Goal: Task Accomplishment & Management: Use online tool/utility

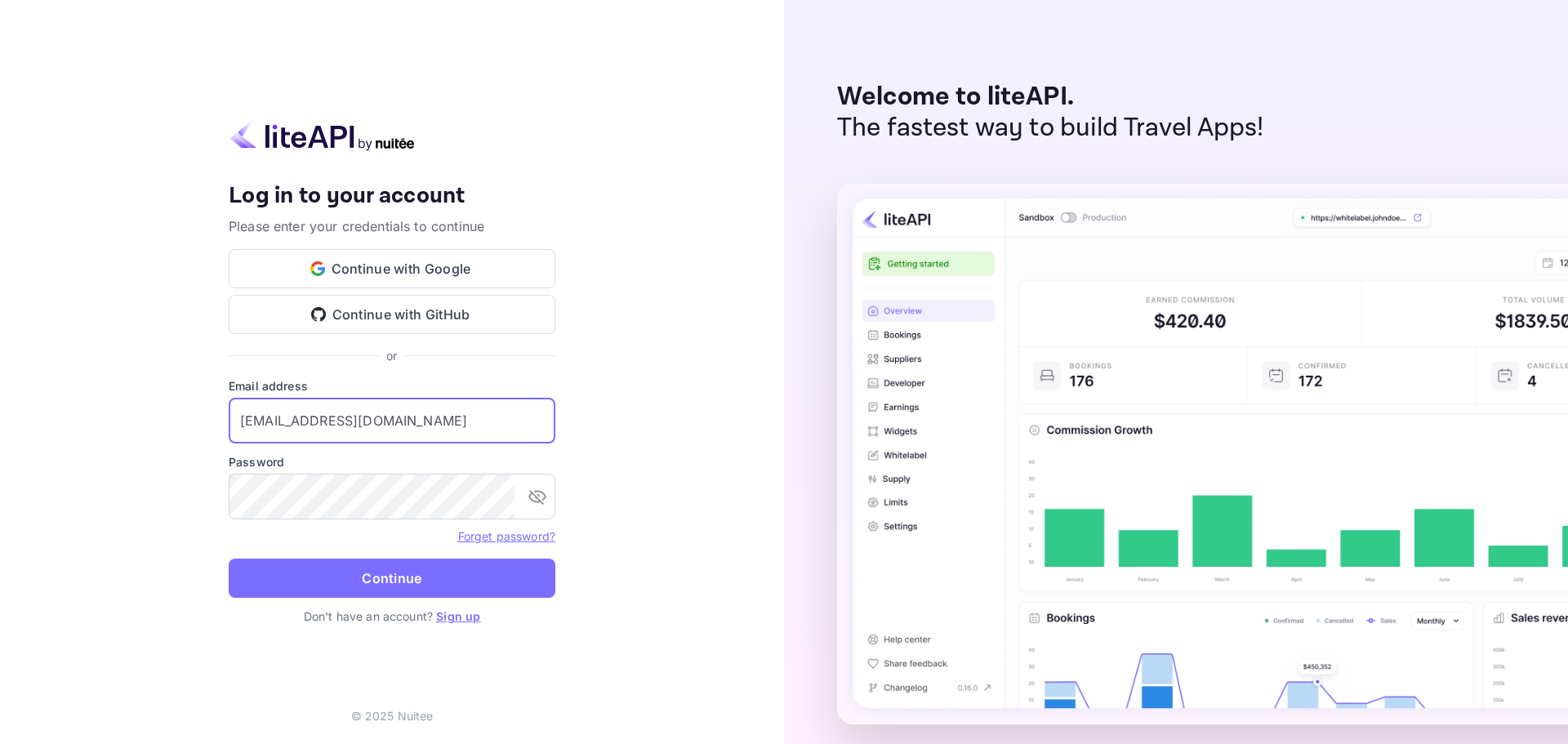
drag, startPoint x: 348, startPoint y: 429, endPoint x: 622, endPoint y: 441, distance: 274.3
click at [350, 429] on input "services@withjoy.com" at bounding box center [392, 420] width 326 height 45
type input "services@withjoy.com"
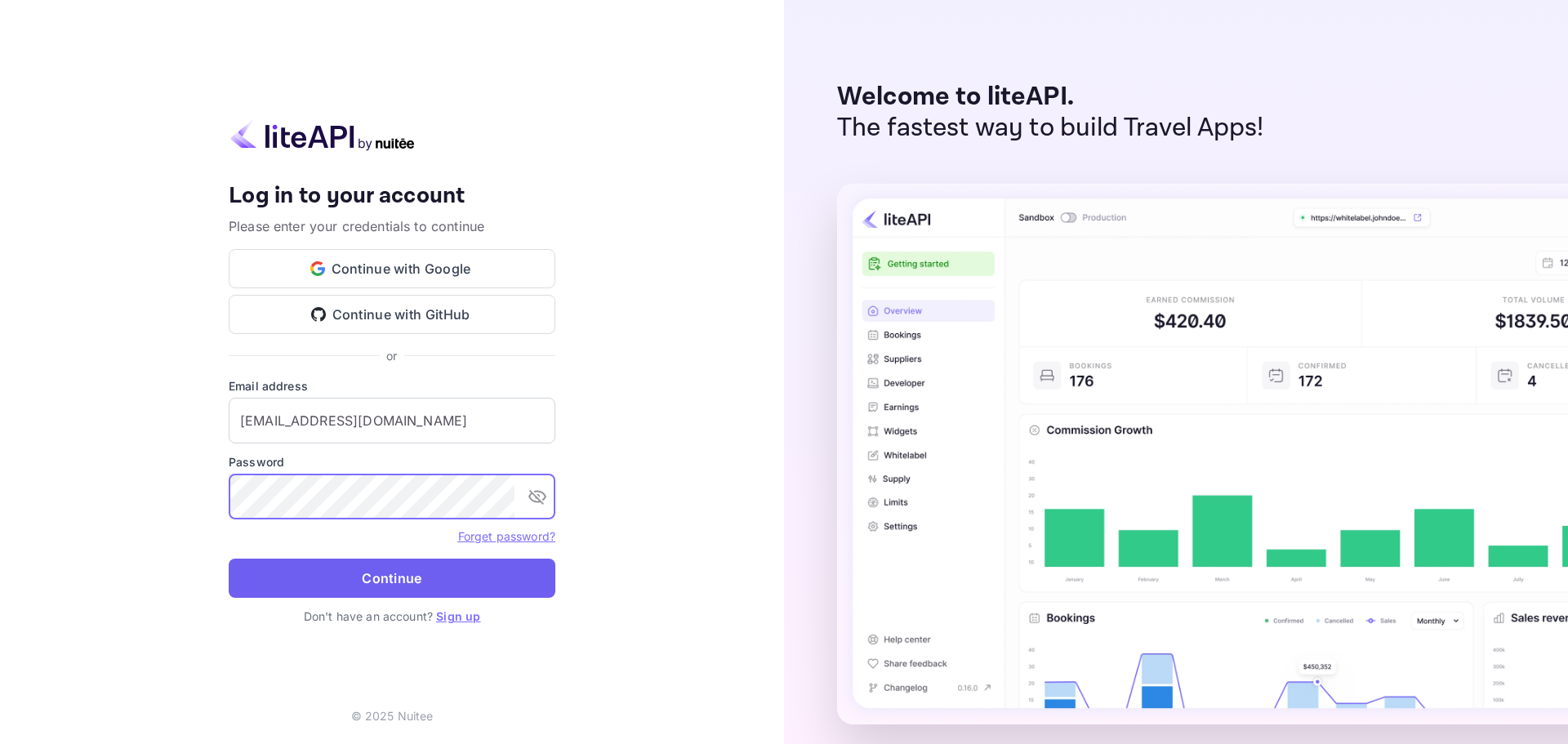
click at [392, 573] on button "Continue" at bounding box center [392, 578] width 326 height 39
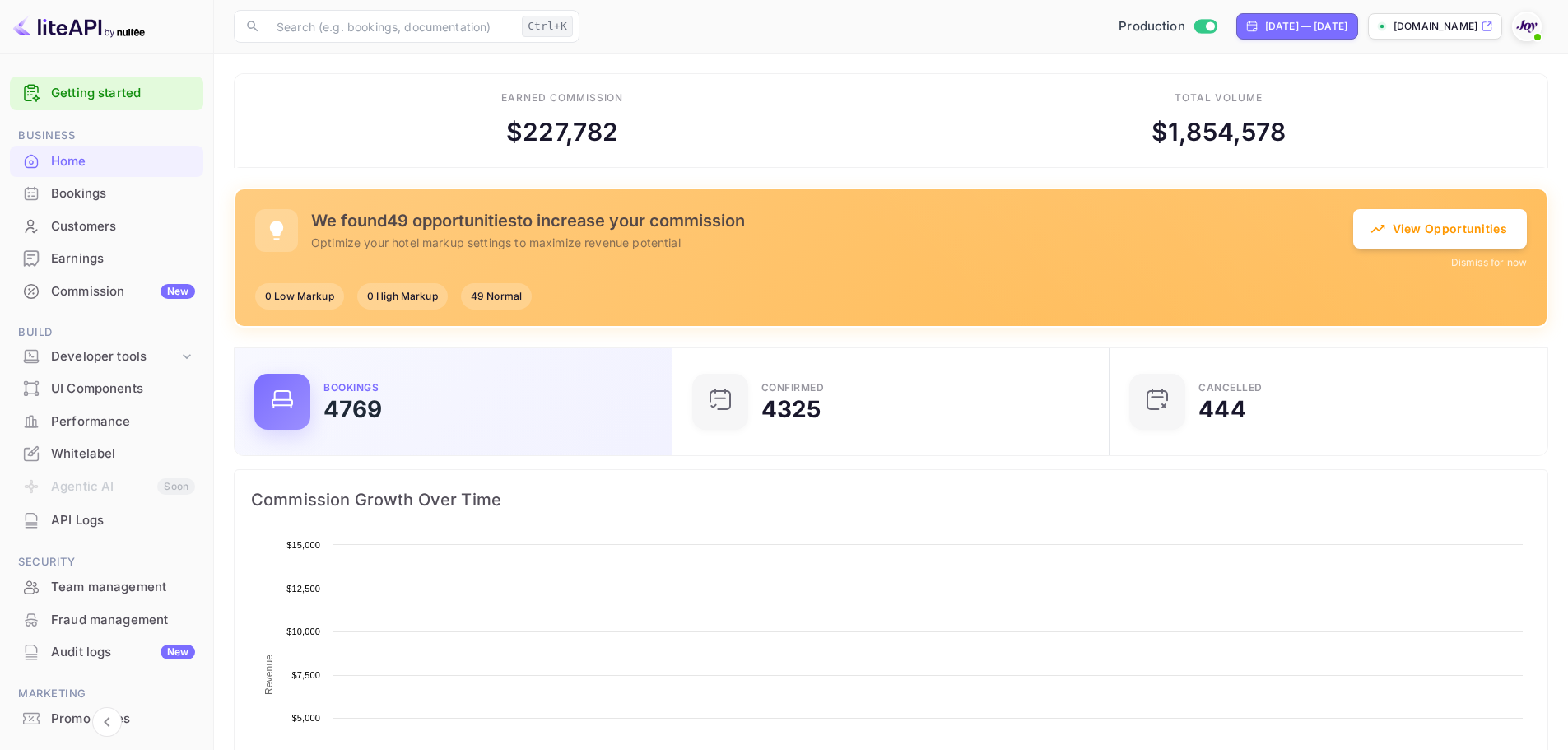
scroll to position [13, 13]
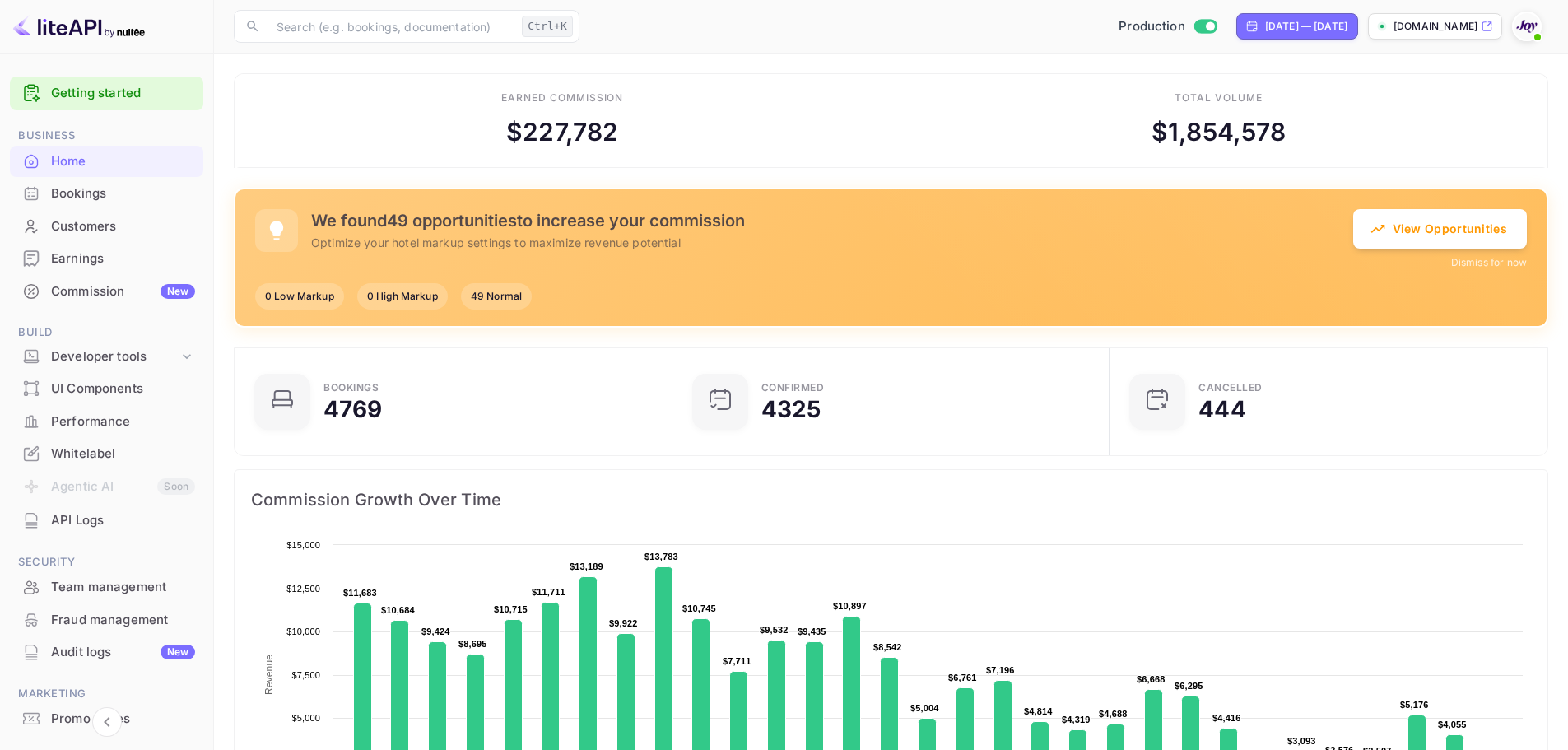
click at [125, 185] on div "Bookings" at bounding box center [122, 193] width 144 height 19
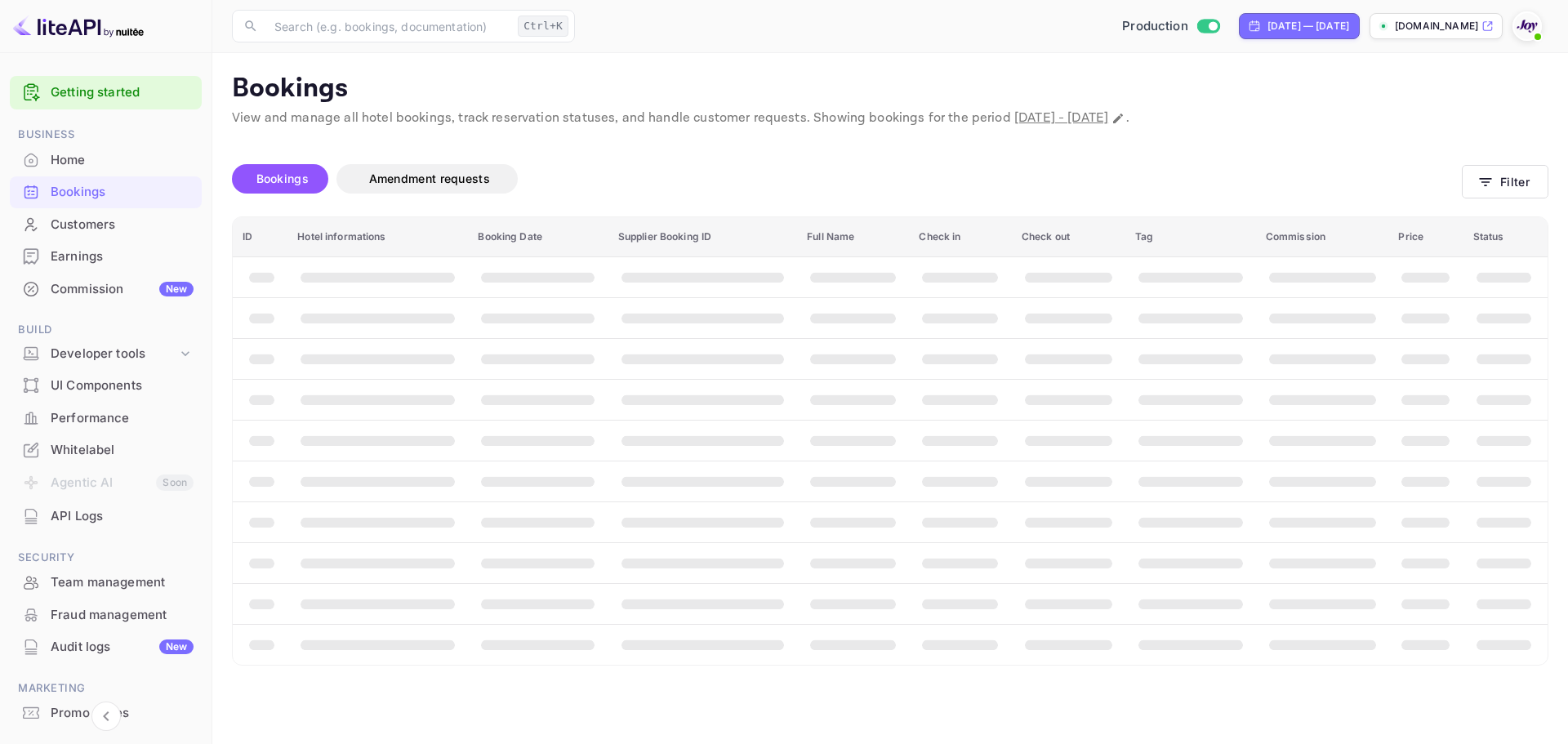
click at [226, 257] on div "Unsaved Changes Bookings Amendment requests Filter ID Hotel informations Bookin…" at bounding box center [880, 397] width 1336 height 537
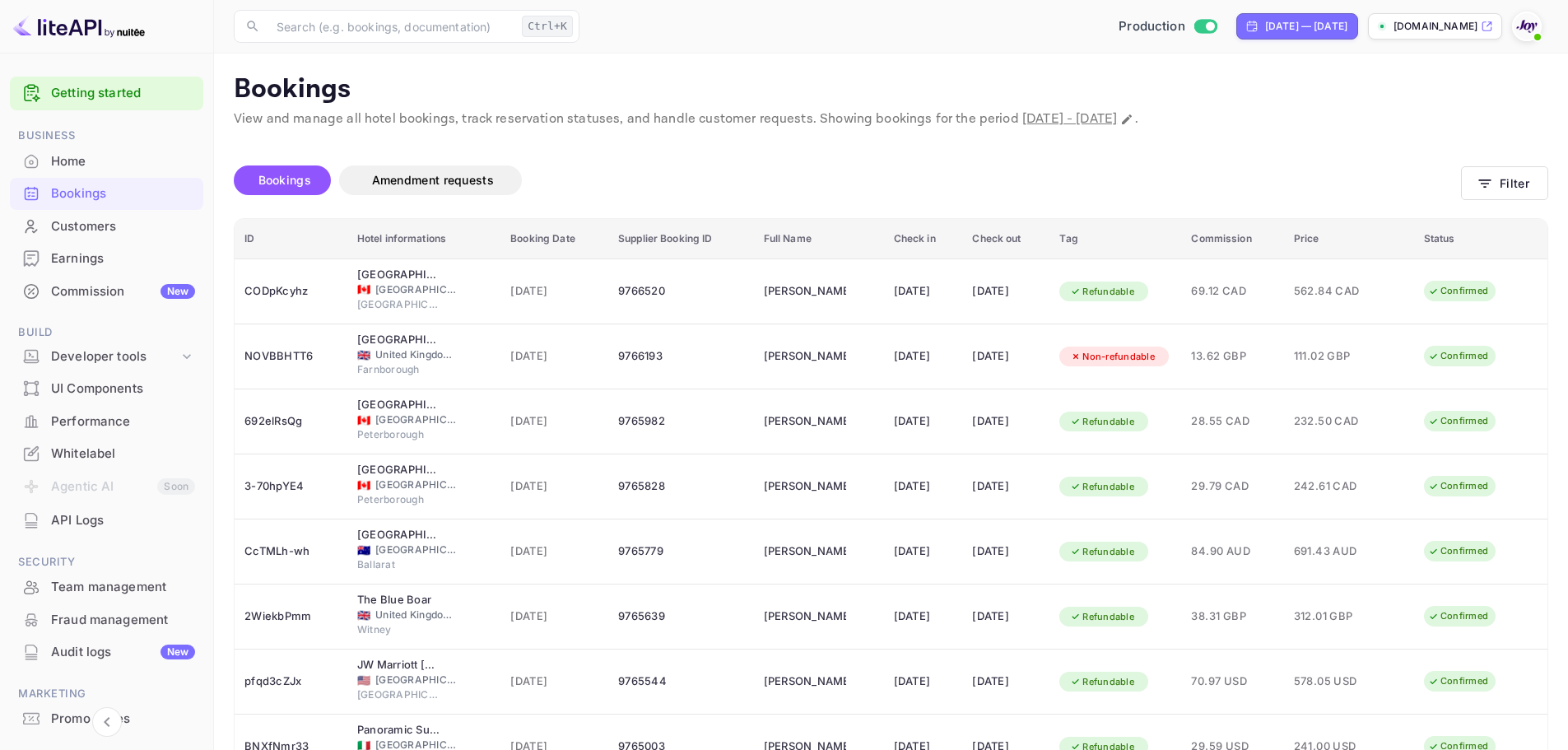
click at [1550, 182] on main "Bookings View and manage all hotel bookings, track reservation statuses, and ha…" at bounding box center [891, 516] width 1354 height 925
click at [1527, 182] on button "Filter" at bounding box center [1504, 183] width 87 height 34
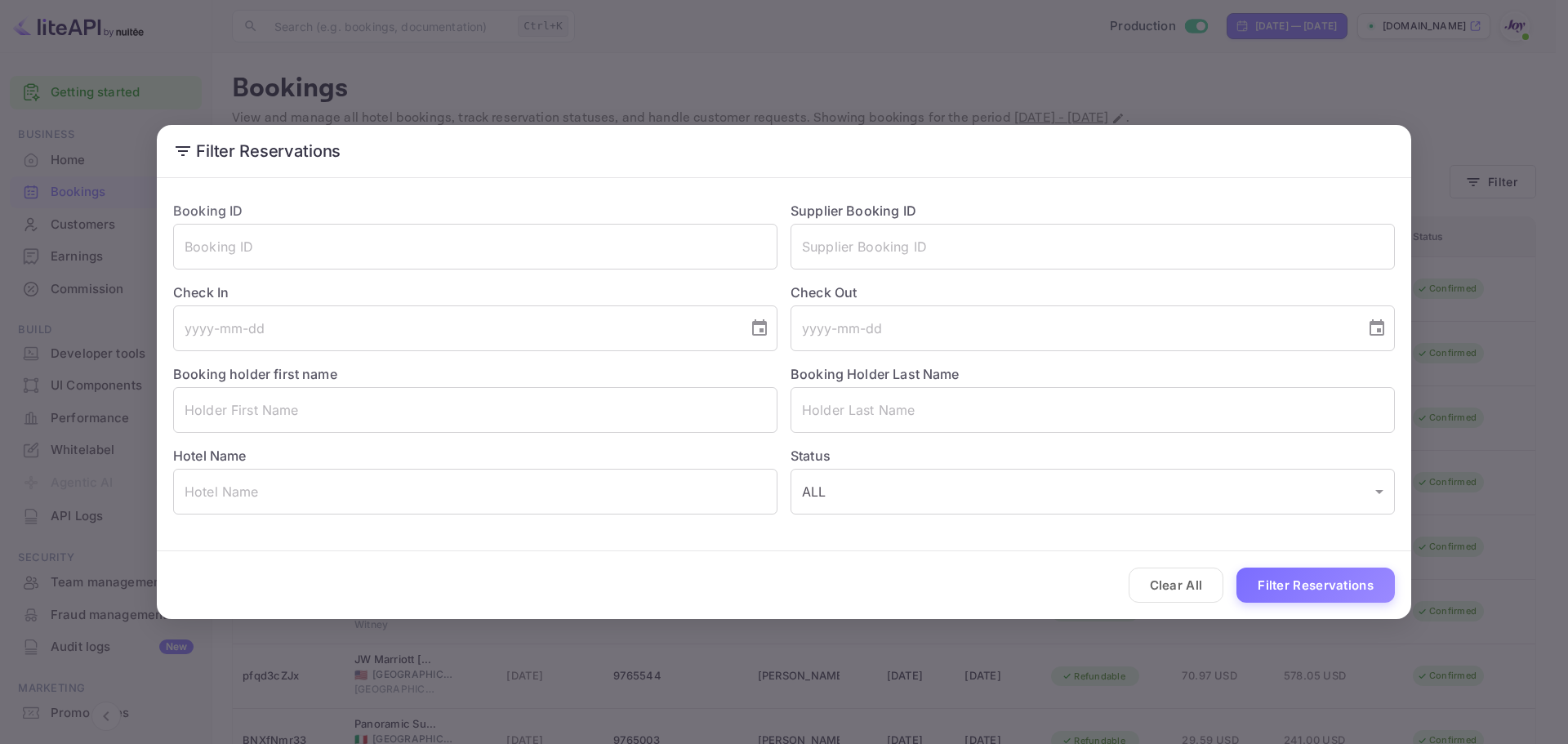
click at [393, 454] on div "Hotel Name ​" at bounding box center [469, 474] width 617 height 82
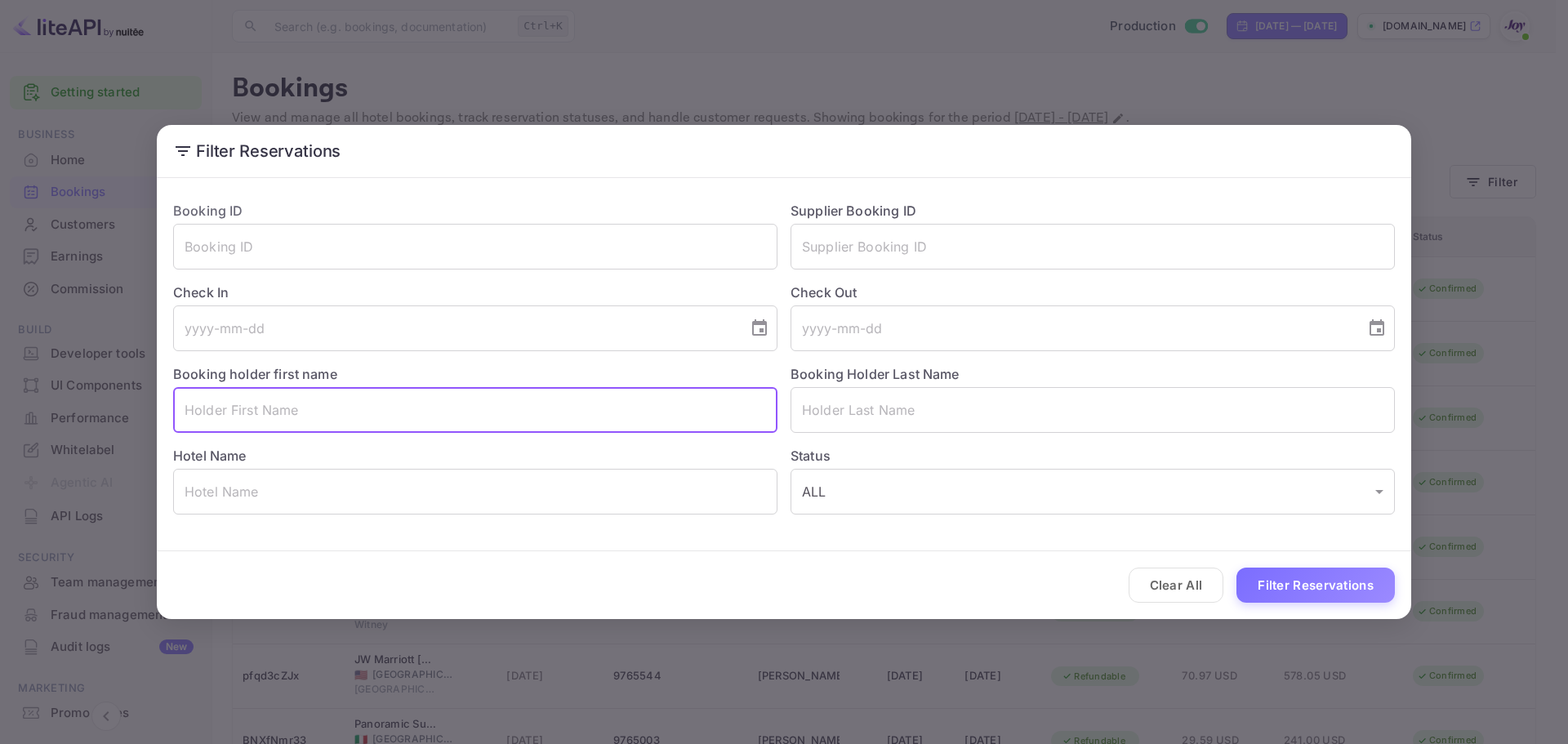
click at [384, 412] on input "text" at bounding box center [474, 409] width 604 height 45
type input "Indira"
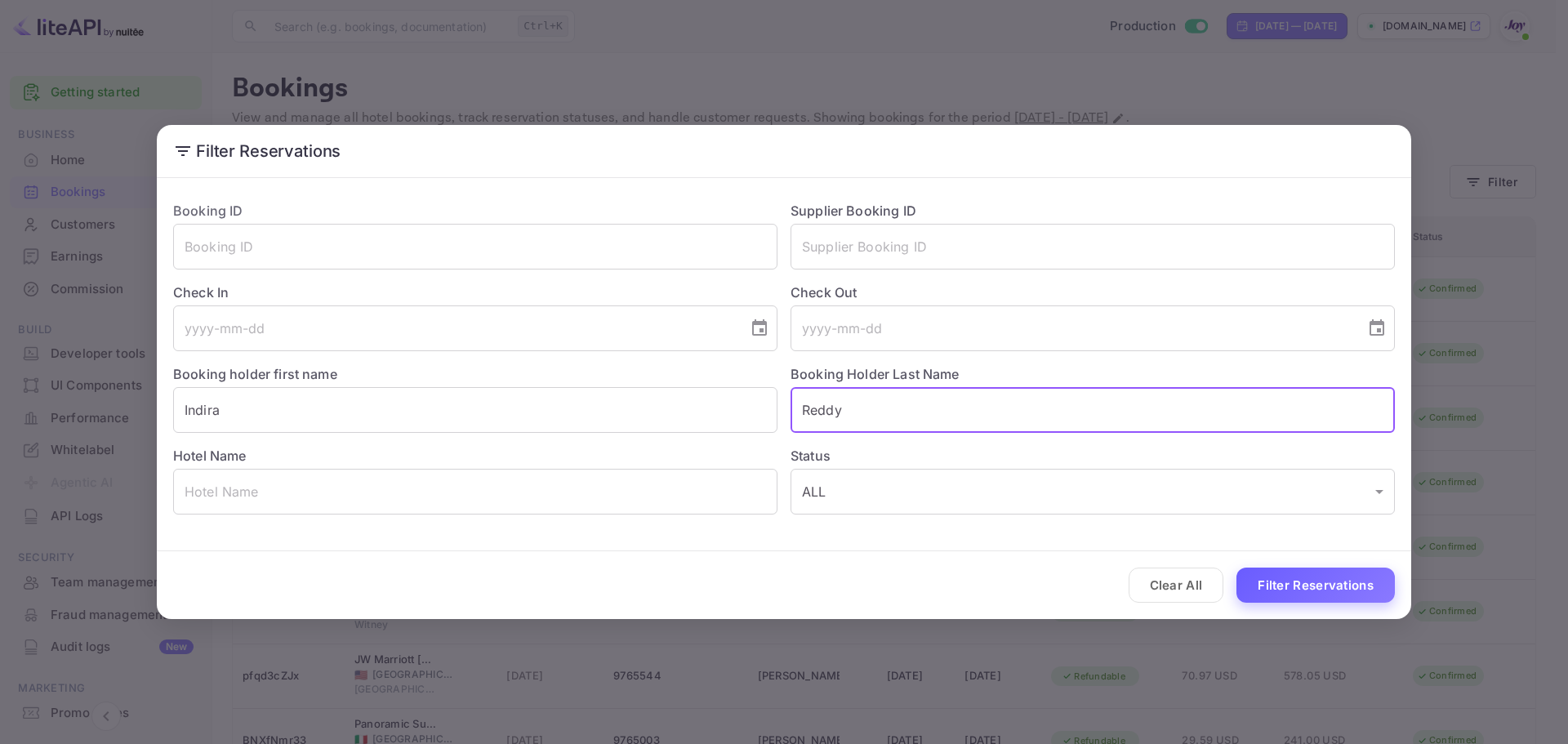
type input "Reddy"
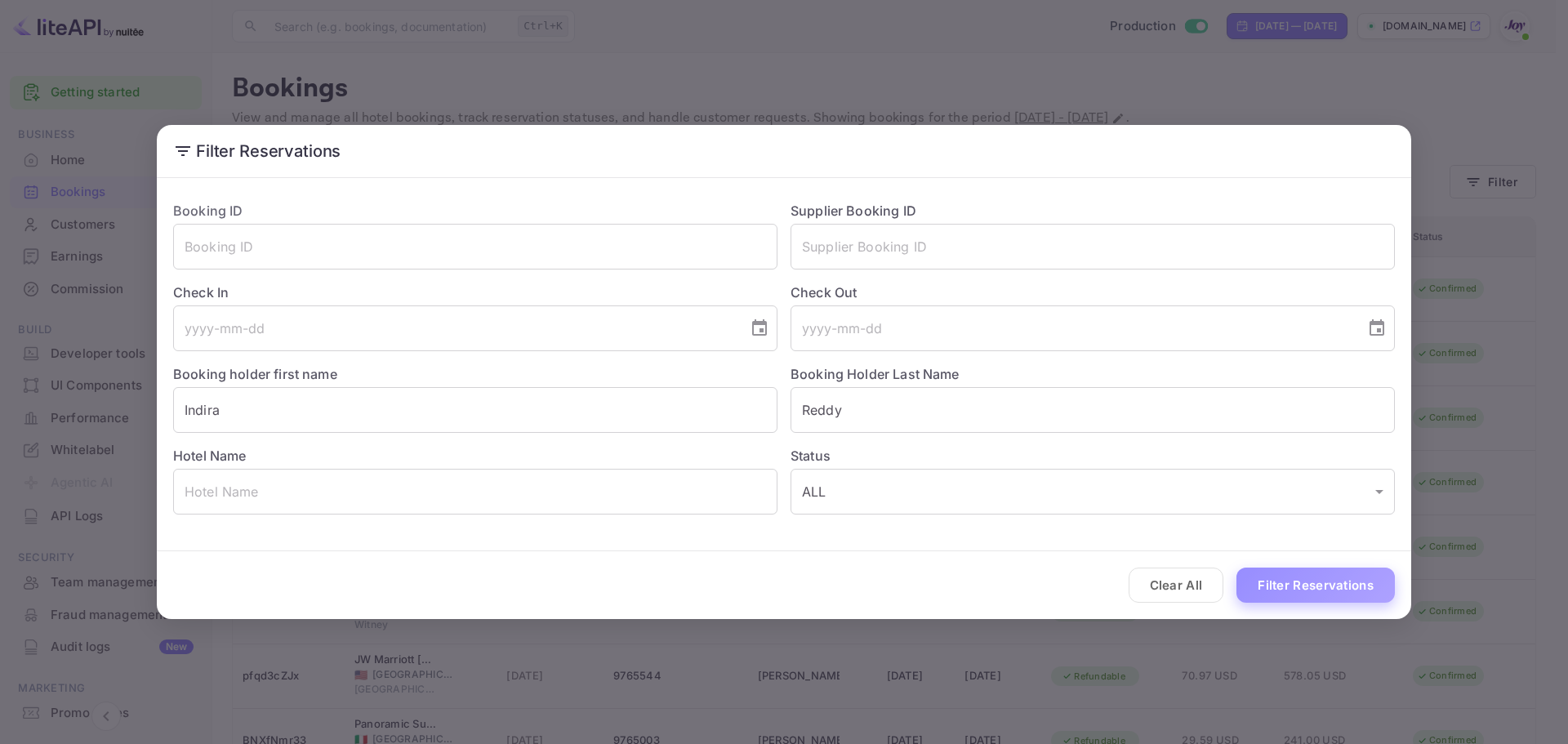
click at [1297, 589] on button "Filter Reservations" at bounding box center [1316, 585] width 159 height 35
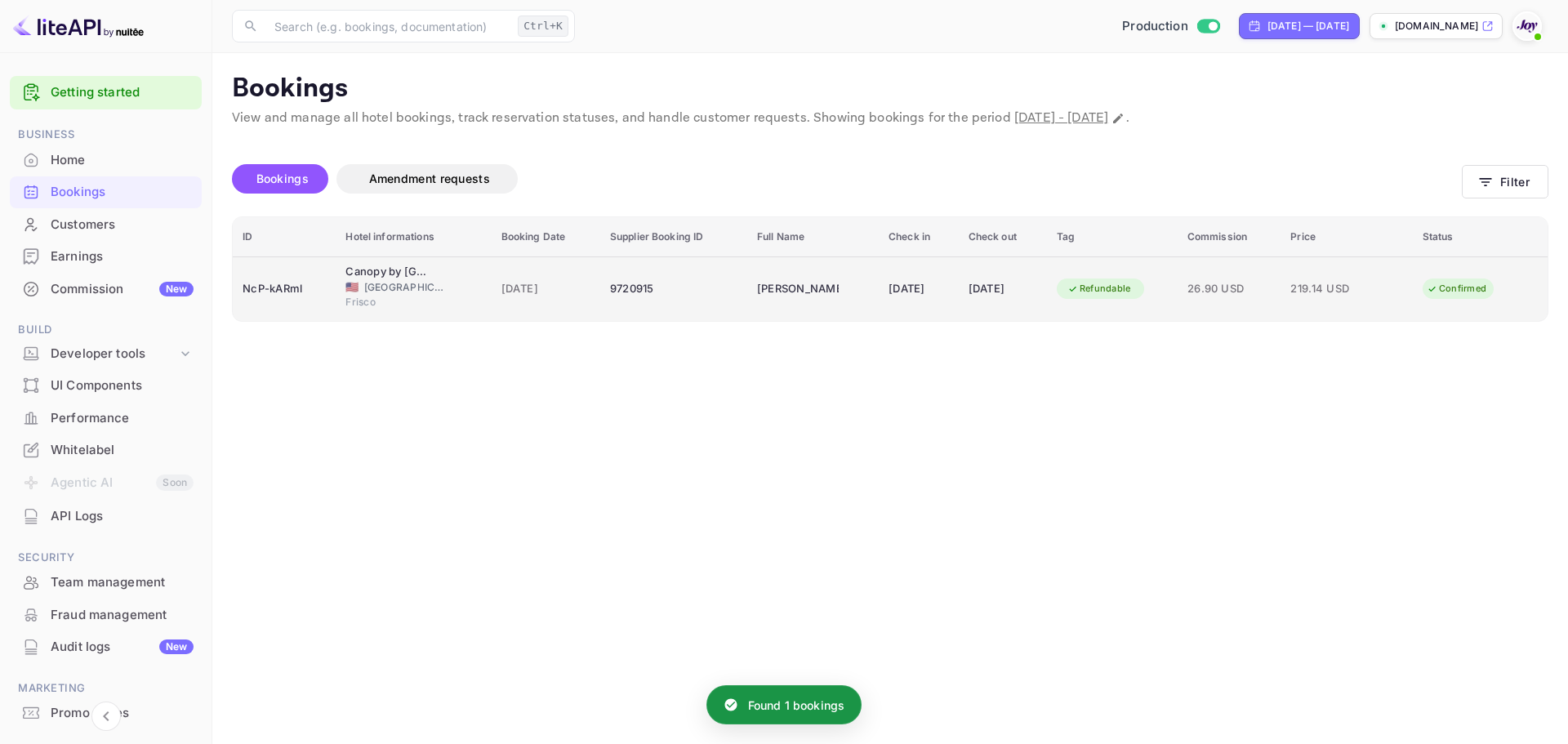
click at [1046, 303] on td "23 Nov 2025" at bounding box center [1003, 289] width 88 height 64
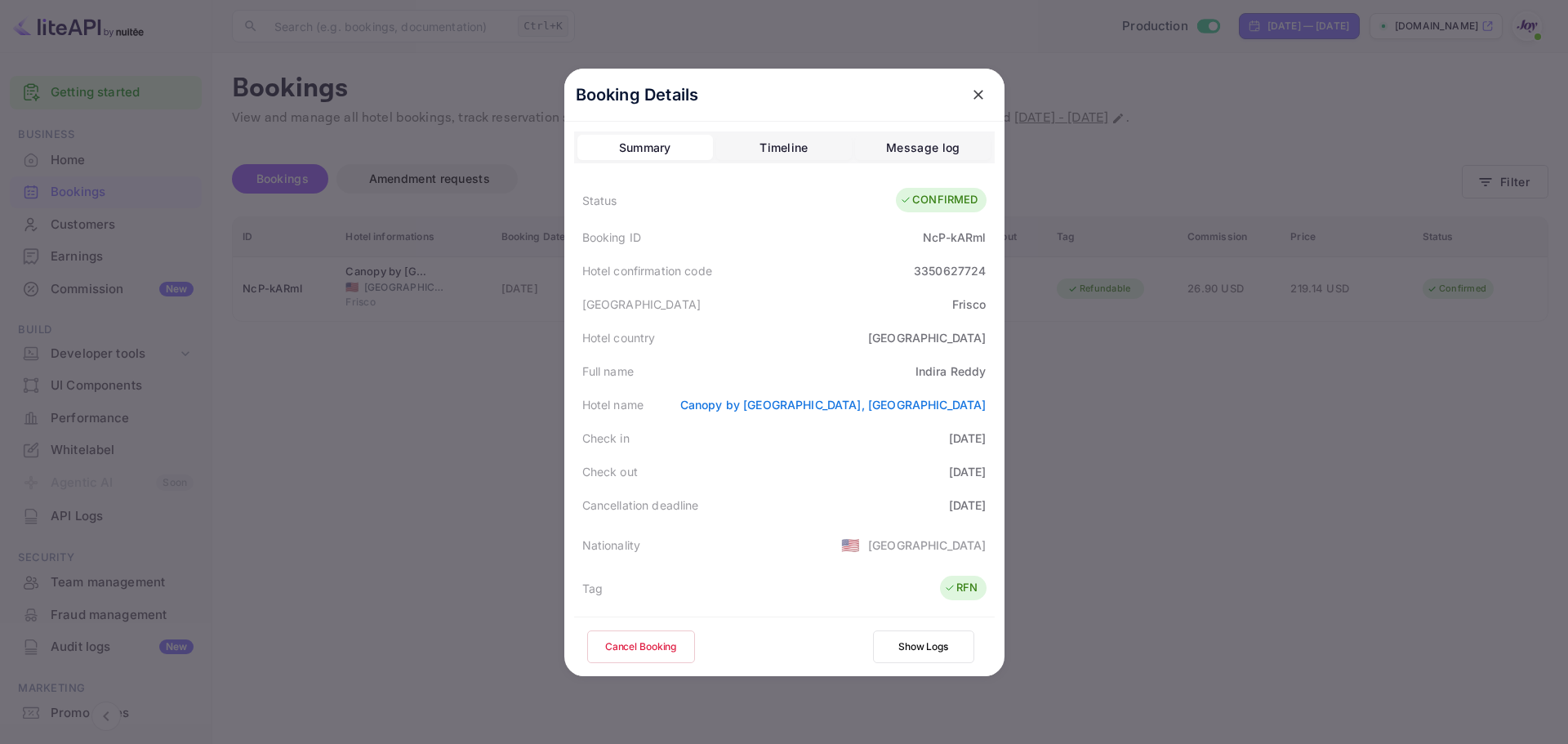
click at [946, 269] on div "3350627724" at bounding box center [950, 270] width 73 height 17
click at [947, 235] on div "NcP-kARml" at bounding box center [954, 237] width 63 height 17
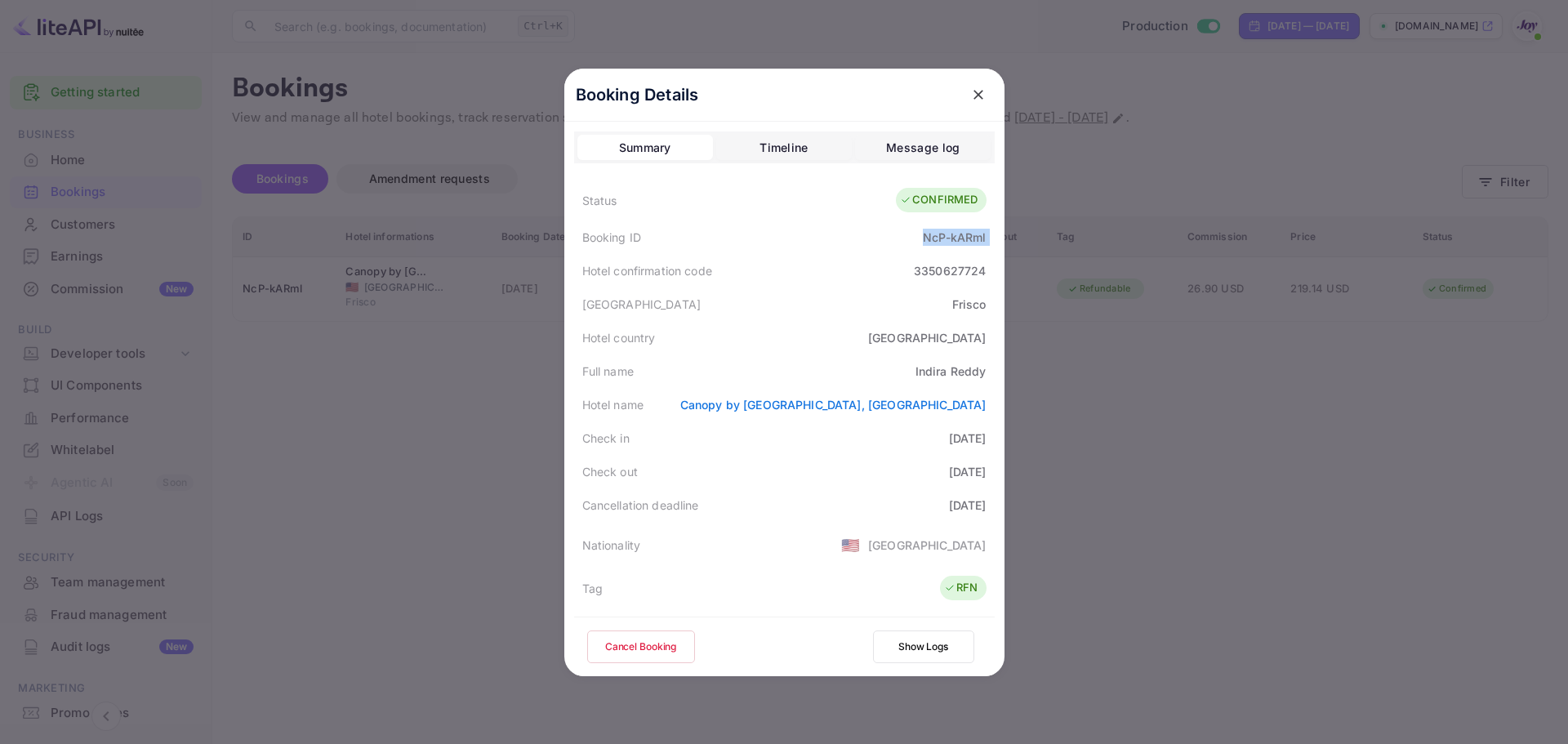
copy div "NcP-kARml"
click at [1335, 608] on div at bounding box center [784, 372] width 1568 height 744
